Goal: Find specific page/section: Find specific page/section

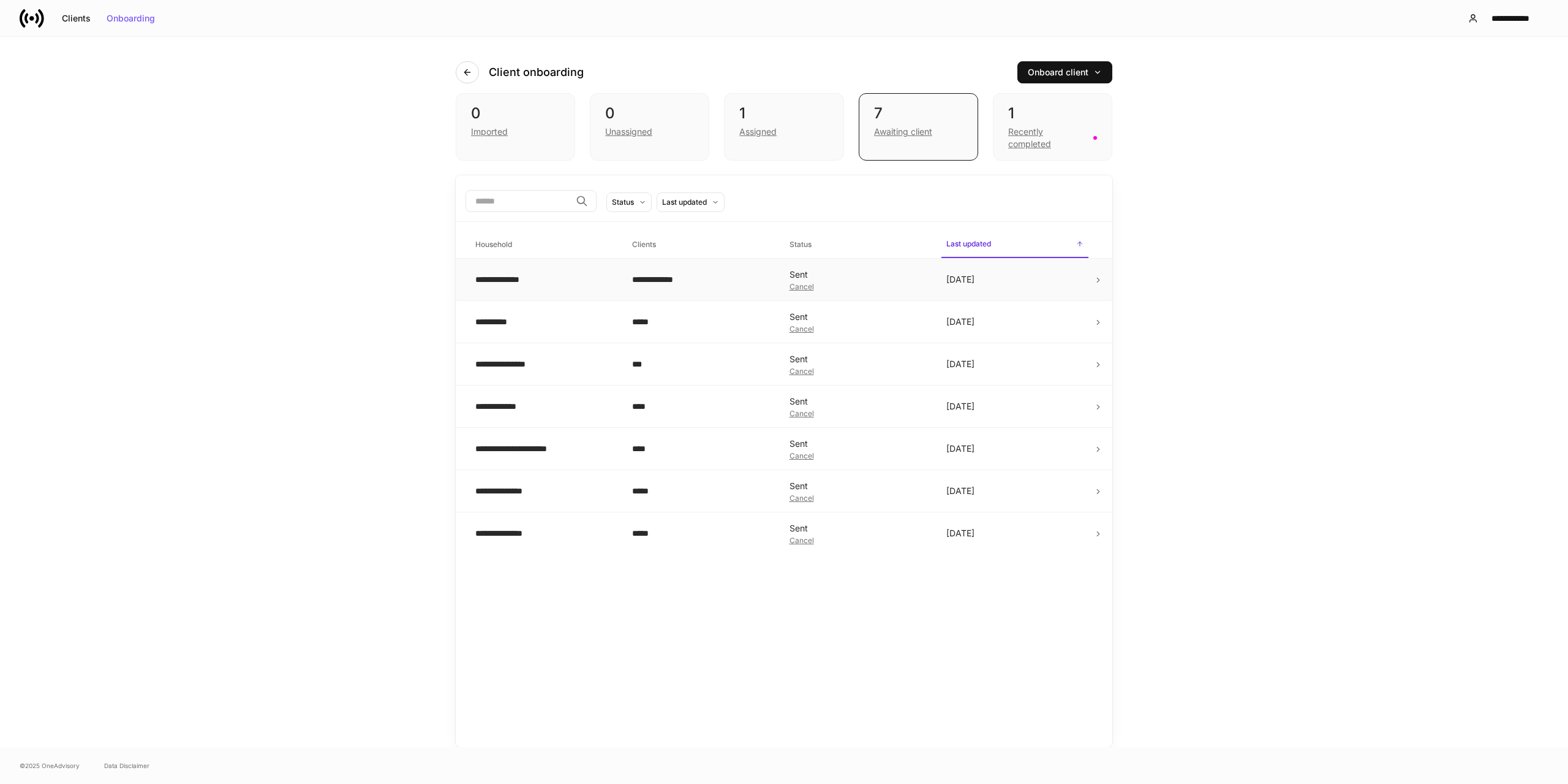
click at [706, 288] on td "**********" at bounding box center [700, 279] width 157 height 42
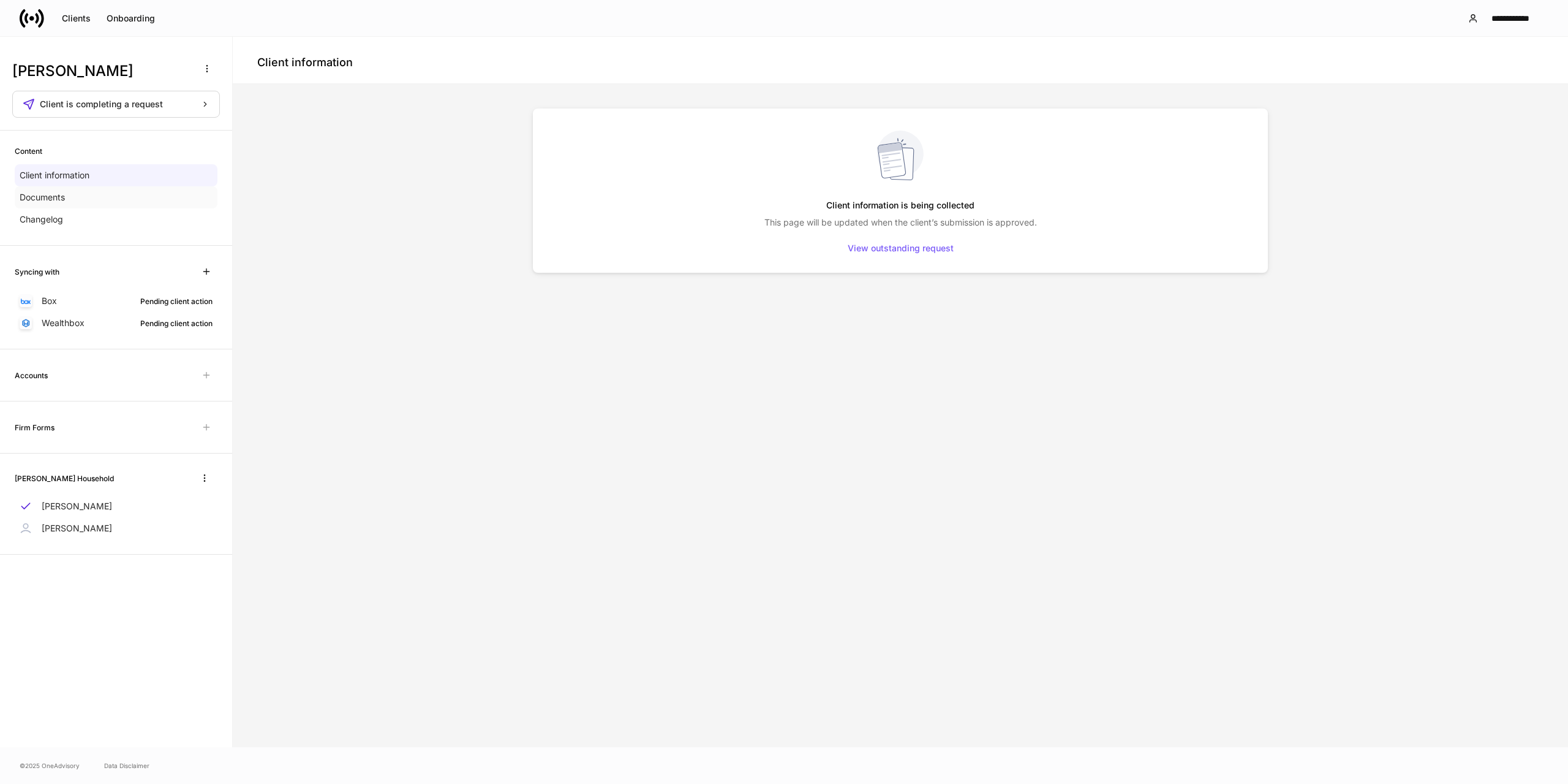
click at [47, 204] on div "Documents" at bounding box center [116, 197] width 203 height 22
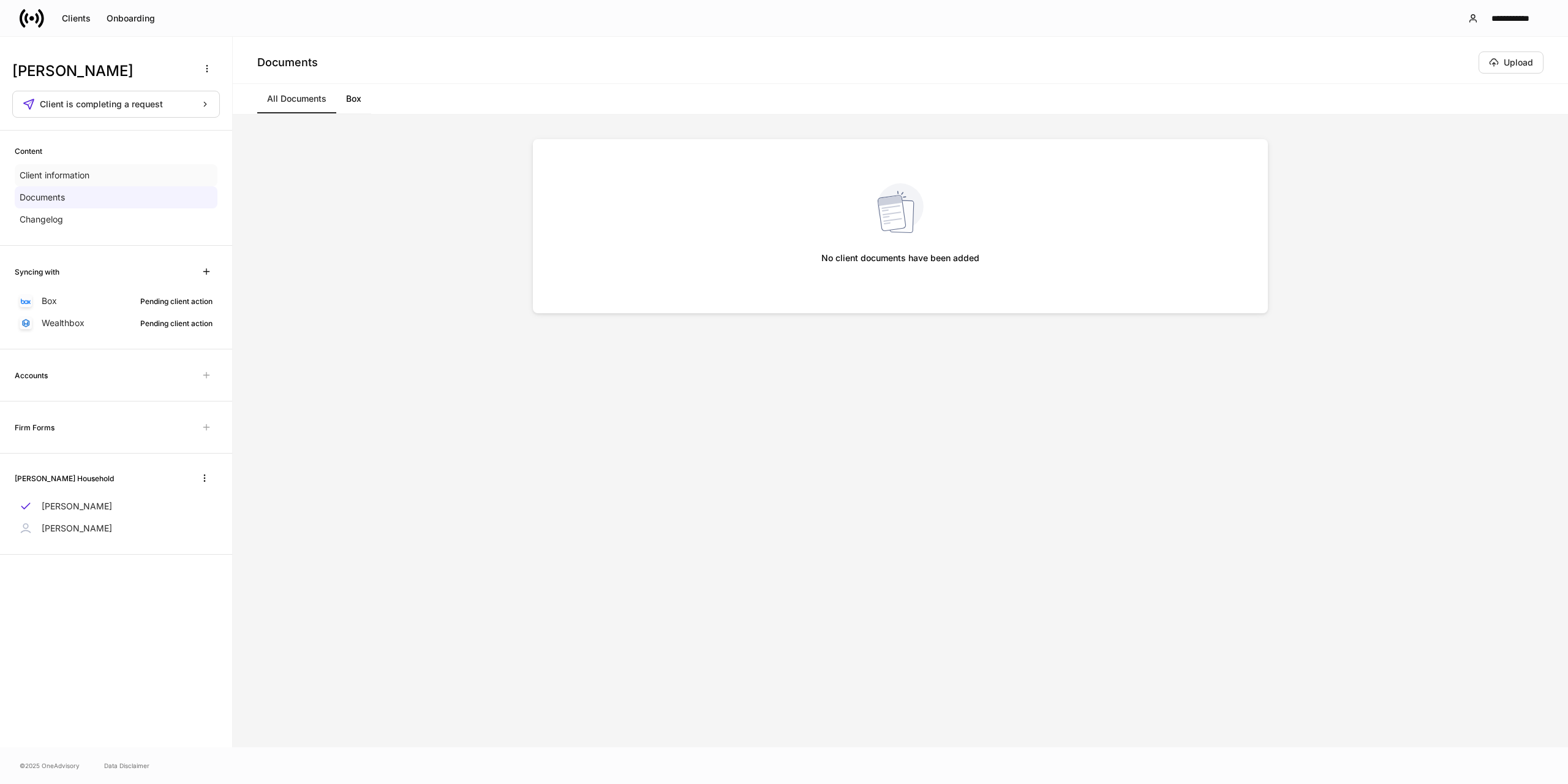
click at [64, 171] on p "Client information" at bounding box center [54, 175] width 70 height 12
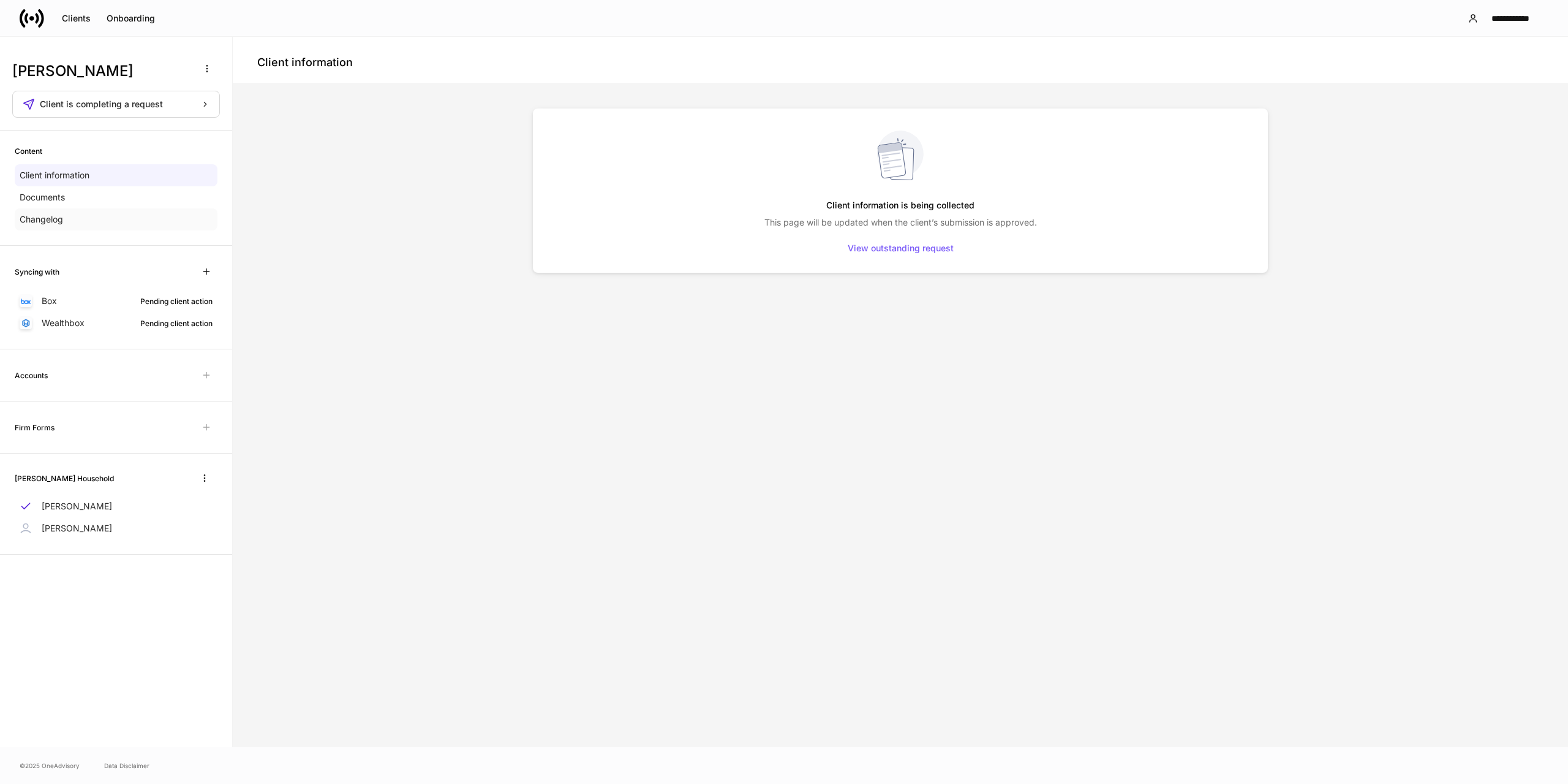
click at [66, 223] on div "Changelog" at bounding box center [116, 219] width 203 height 22
click at [202, 474] on icon "button" at bounding box center [205, 478] width 10 height 10
click at [319, 476] on div at bounding box center [784, 392] width 1568 height 784
click at [55, 503] on p "[PERSON_NAME]" at bounding box center [76, 506] width 71 height 12
click at [58, 531] on p "[PERSON_NAME]" at bounding box center [76, 528] width 71 height 12
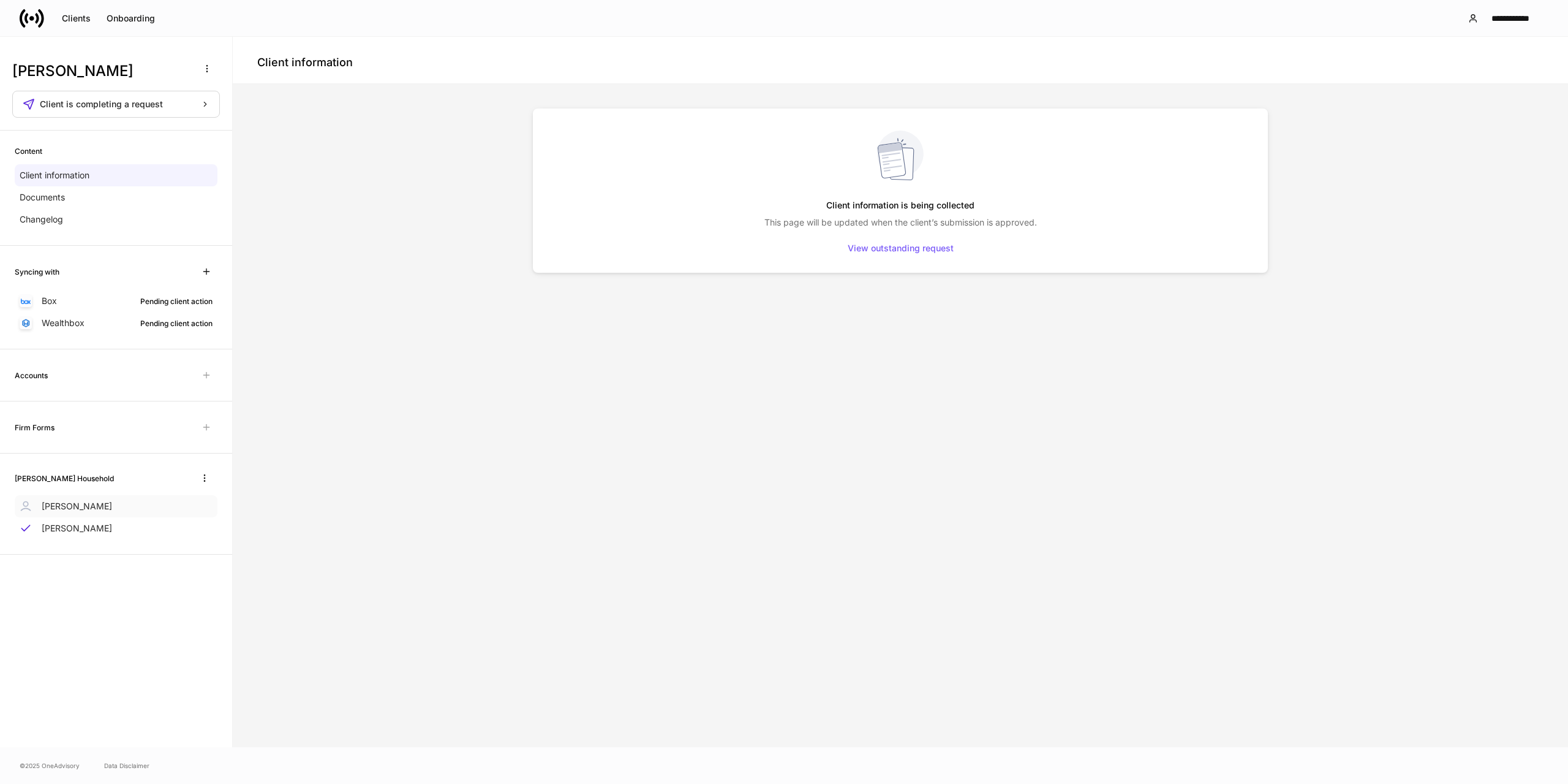
click at [87, 498] on div "[PERSON_NAME]" at bounding box center [116, 506] width 203 height 22
click at [75, 20] on div "Clients" at bounding box center [76, 18] width 28 height 9
